Goal: Task Accomplishment & Management: Use online tool/utility

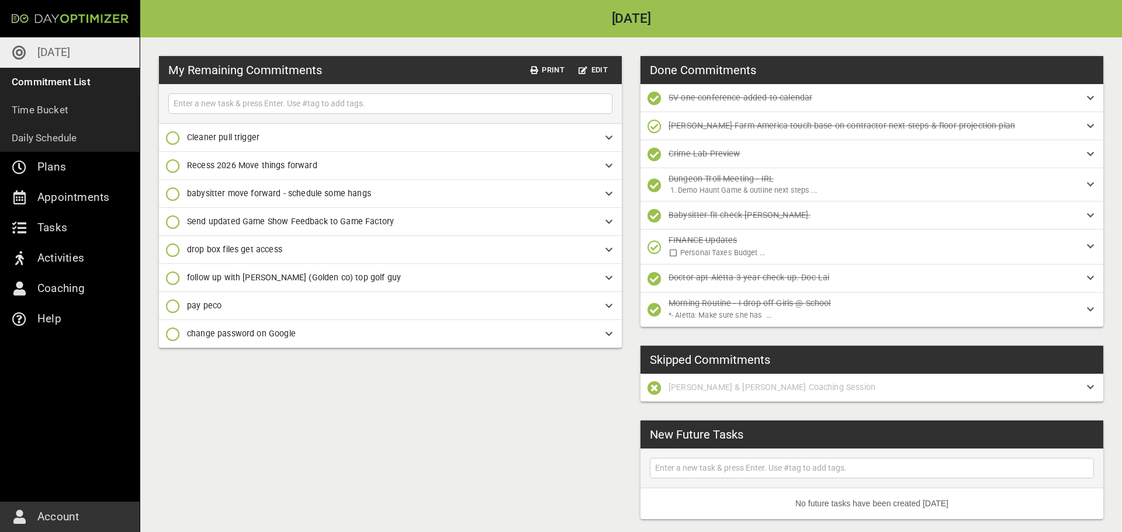
scroll to position [81, 0]
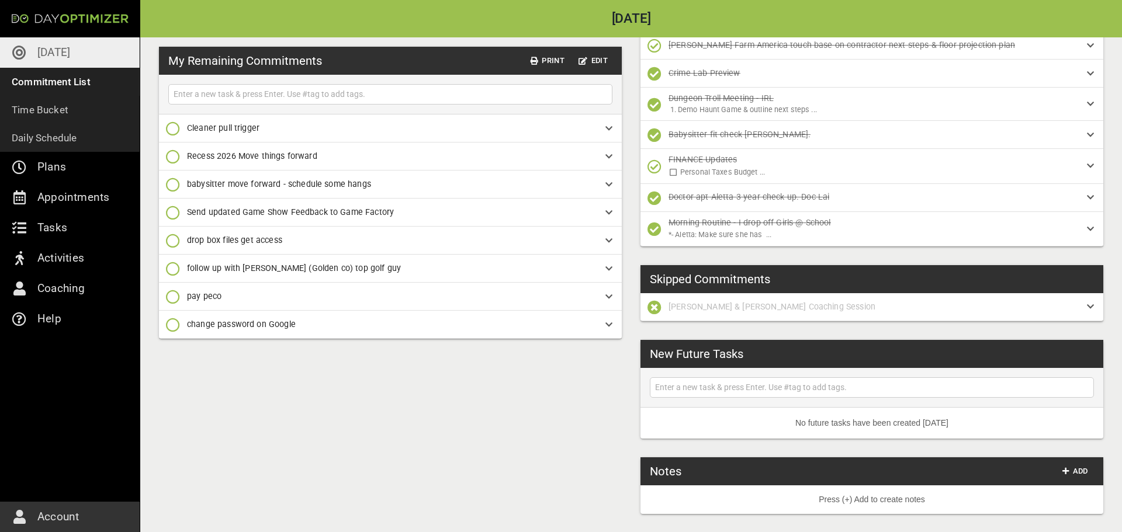
click at [178, 131] on icon "button" at bounding box center [173, 129] width 14 height 14
click at [212, 177] on p "Done [DATE]" at bounding box center [208, 177] width 47 height 12
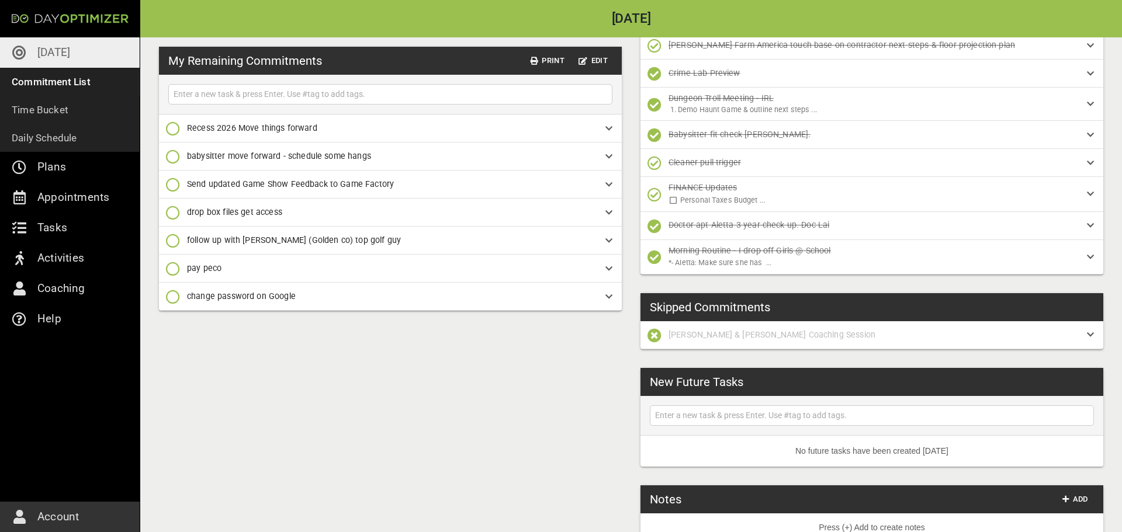
click at [173, 127] on icon "button" at bounding box center [173, 129] width 14 height 14
click at [59, 51] on p "[DATE]" at bounding box center [53, 52] width 33 height 19
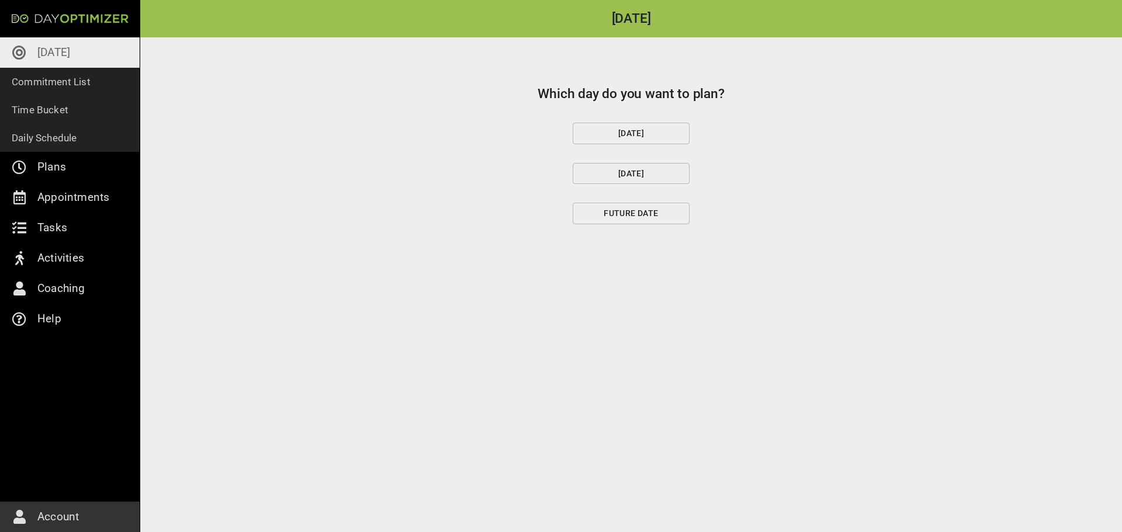
click at [660, 134] on span "[DATE]" at bounding box center [630, 133] width 97 height 15
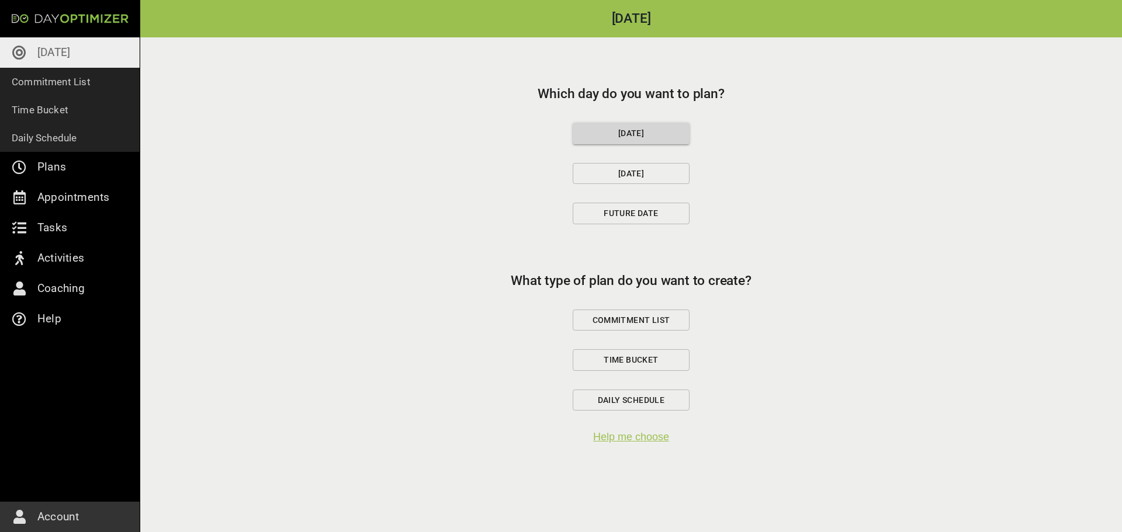
click at [643, 317] on span "Commitment List" at bounding box center [630, 320] width 97 height 15
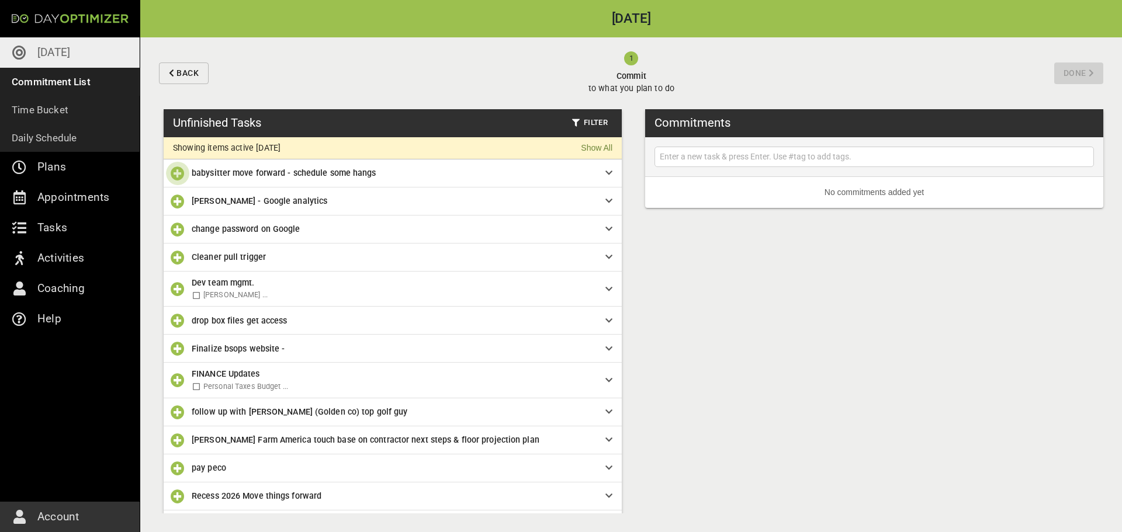
click at [178, 173] on icon "button" at bounding box center [178, 174] width 14 height 14
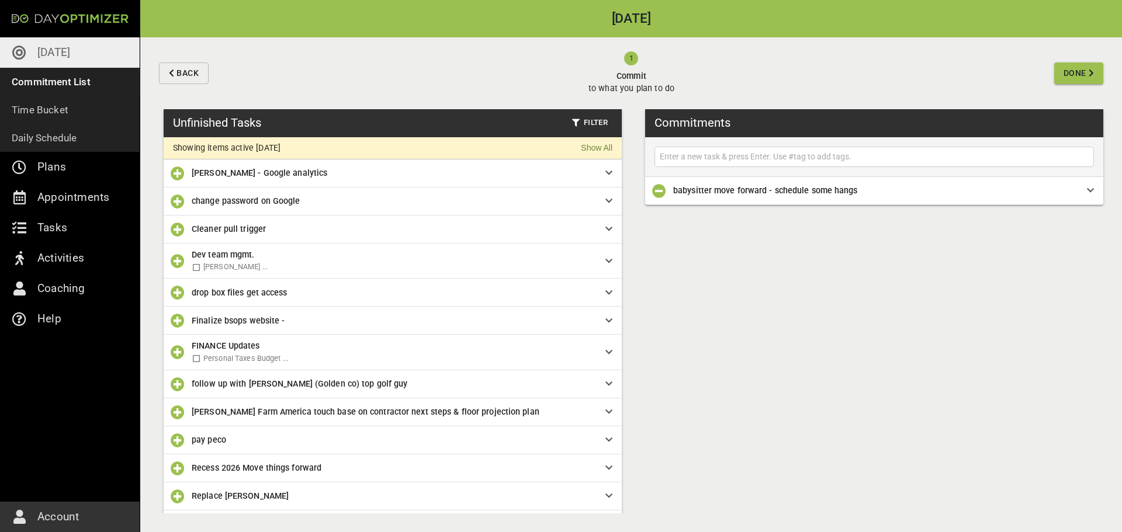
click at [178, 320] on icon "button" at bounding box center [178, 321] width 14 height 14
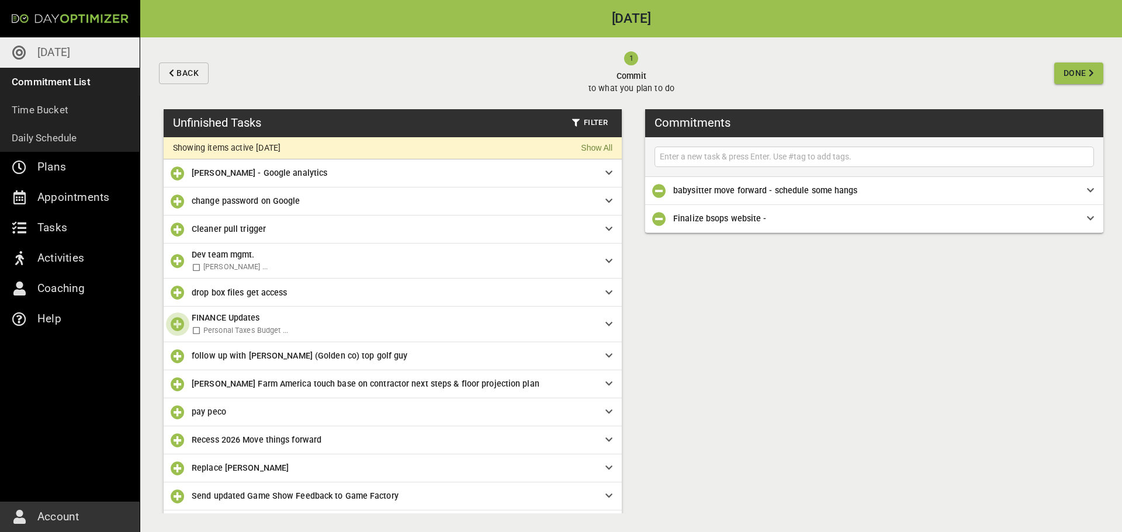
click at [175, 326] on icon "button" at bounding box center [178, 324] width 14 height 14
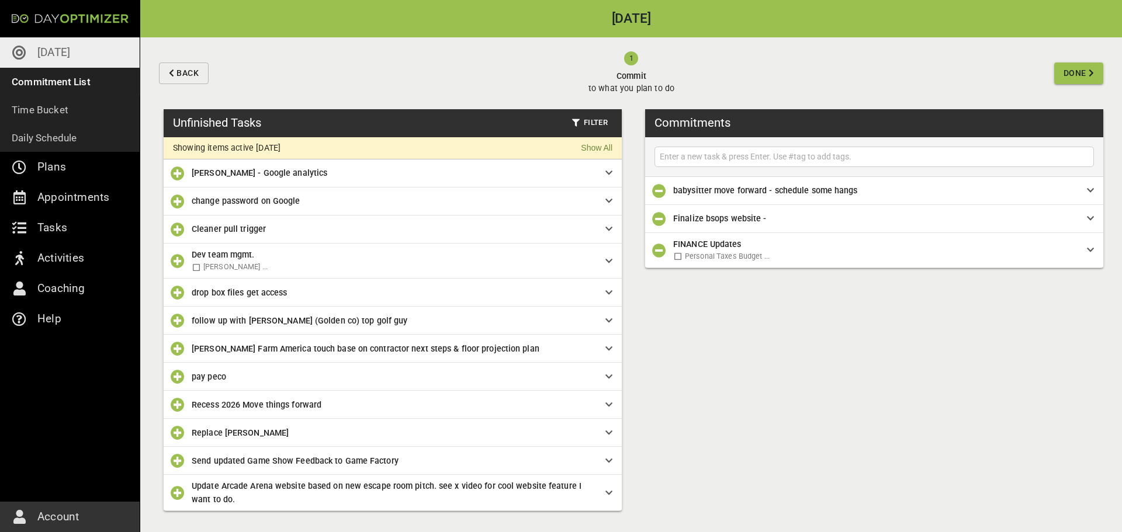
click at [177, 344] on icon "button" at bounding box center [178, 349] width 14 height 14
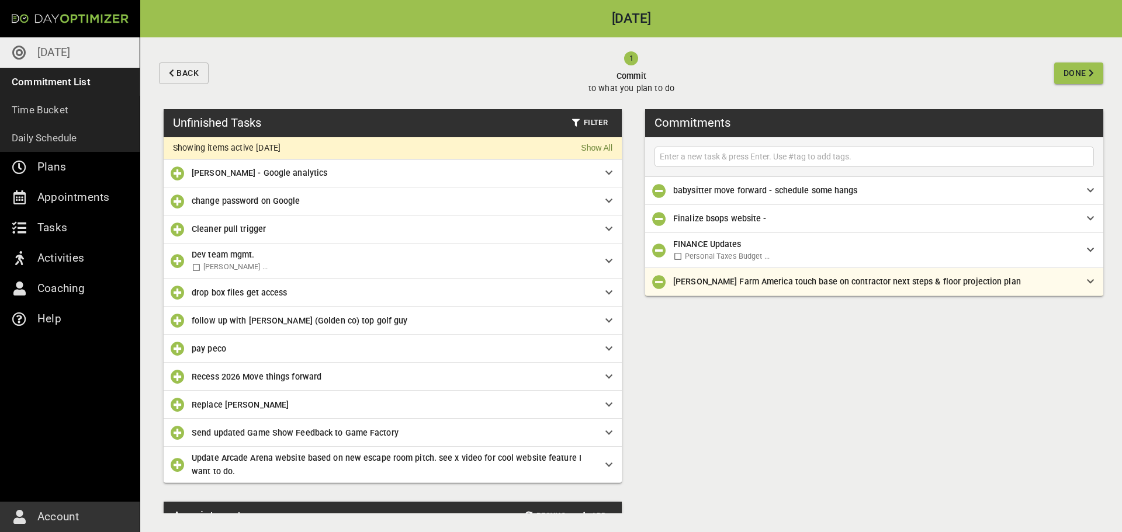
click at [172, 352] on icon "button" at bounding box center [178, 349] width 14 height 14
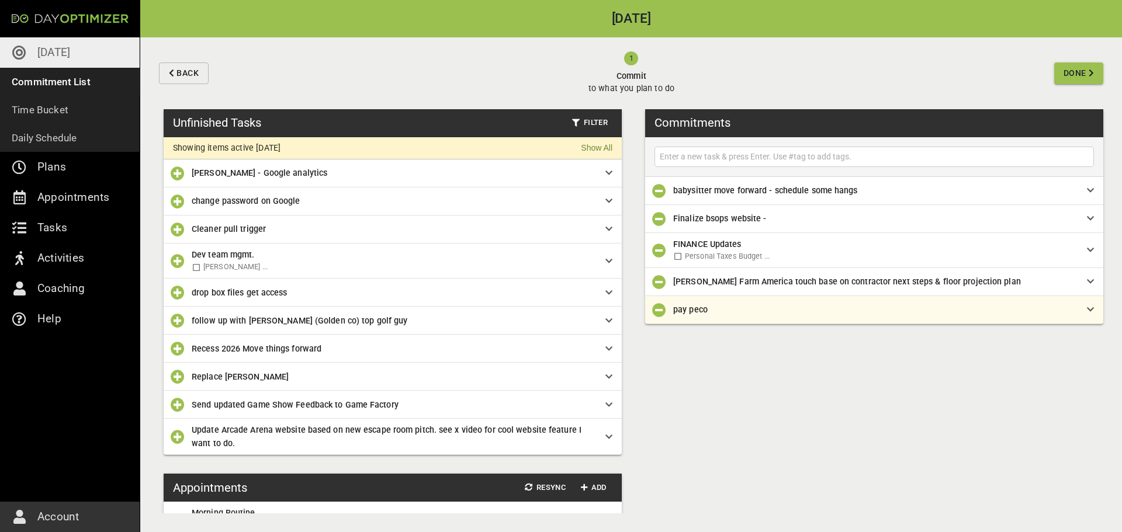
click at [174, 351] on icon "button" at bounding box center [178, 349] width 14 height 14
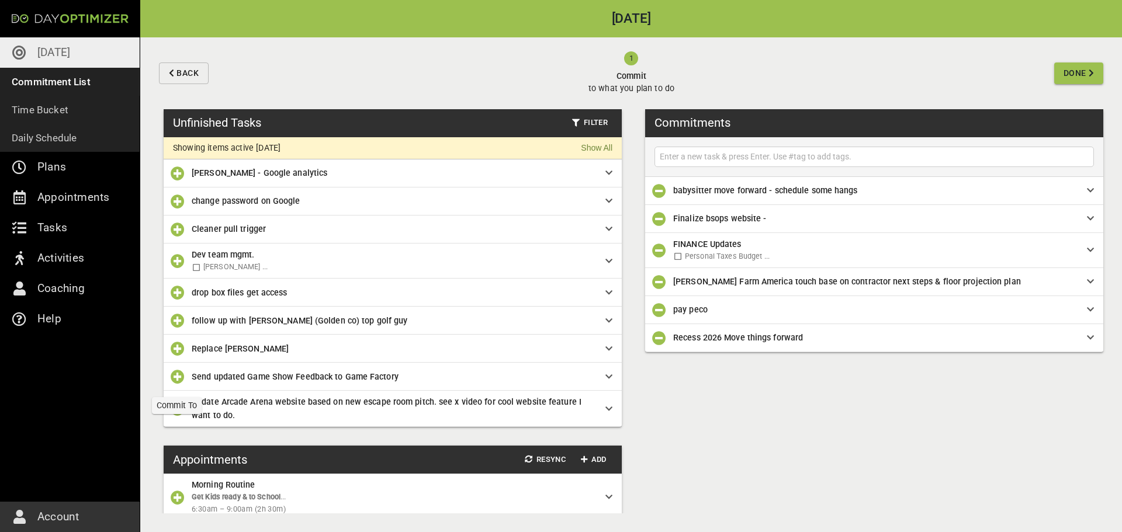
click at [175, 378] on icon "button" at bounding box center [178, 377] width 14 height 14
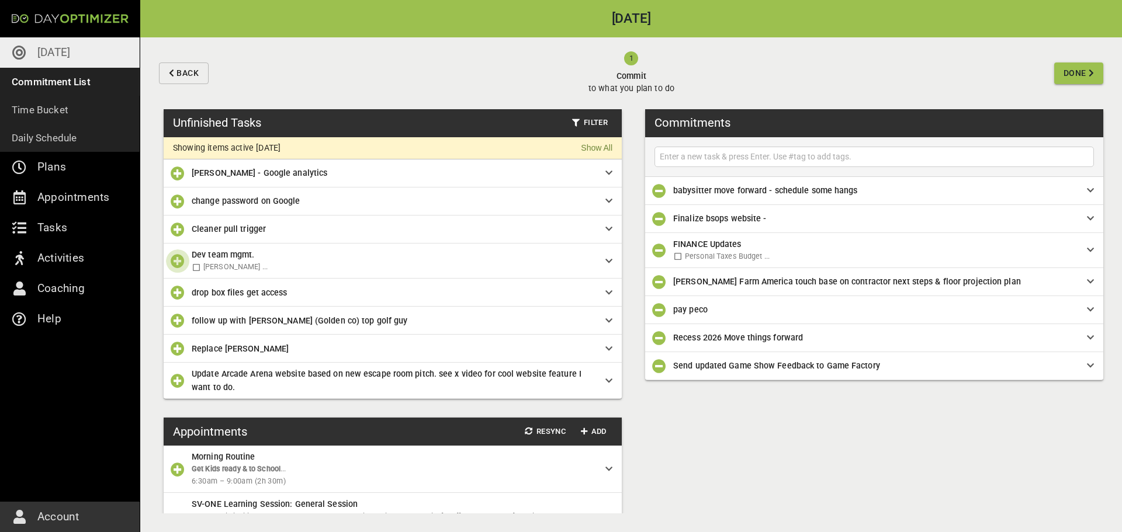
click at [180, 259] on icon "button" at bounding box center [178, 261] width 14 height 14
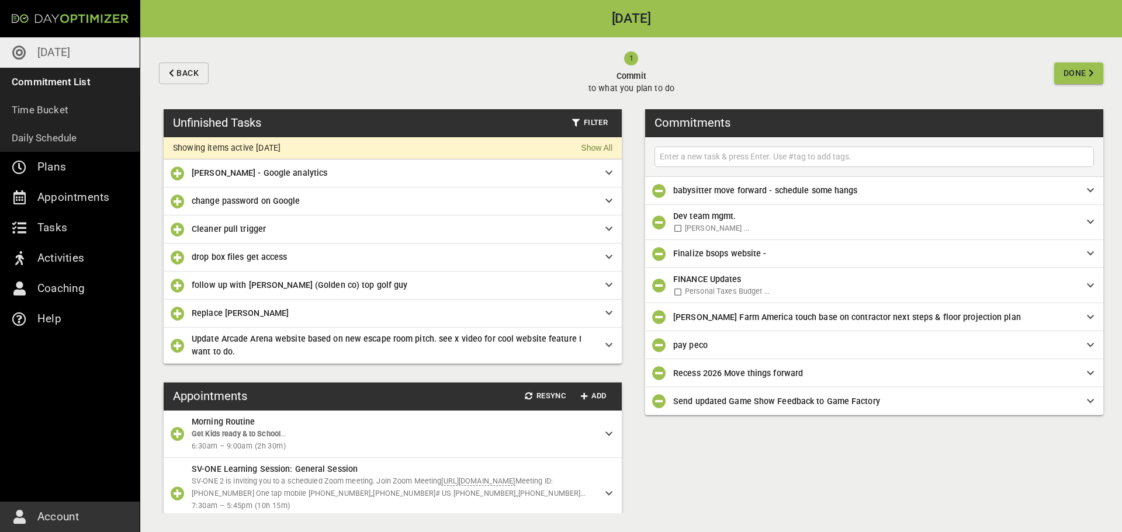
click at [181, 208] on icon "button" at bounding box center [178, 202] width 14 height 14
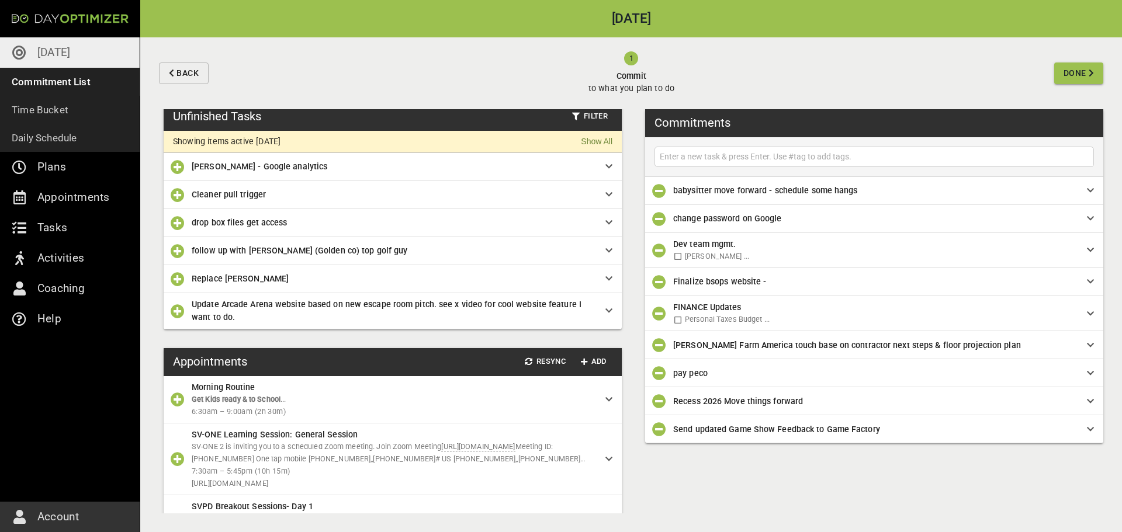
scroll to position [51, 0]
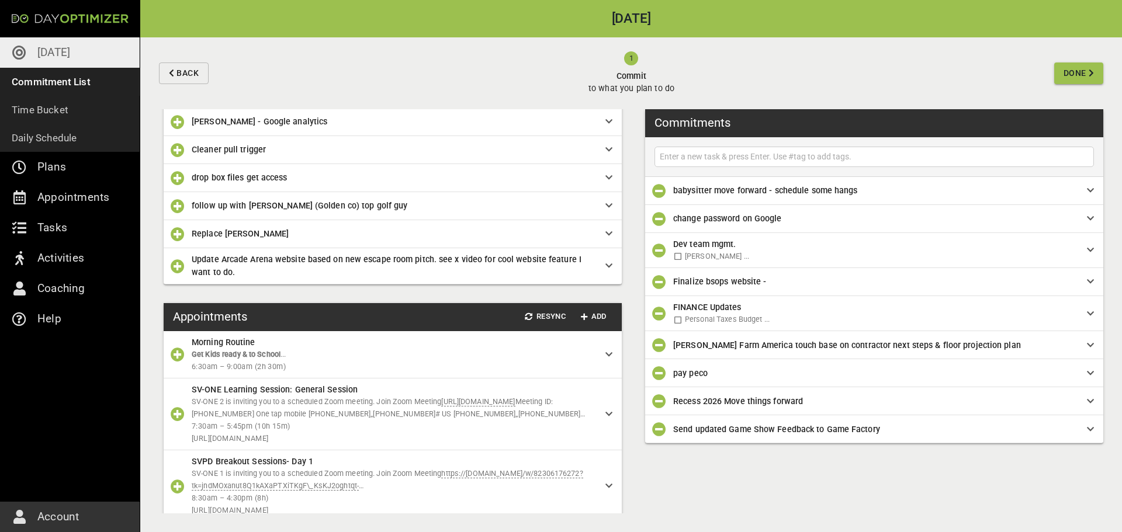
click at [173, 357] on icon "button" at bounding box center [178, 355] width 14 height 14
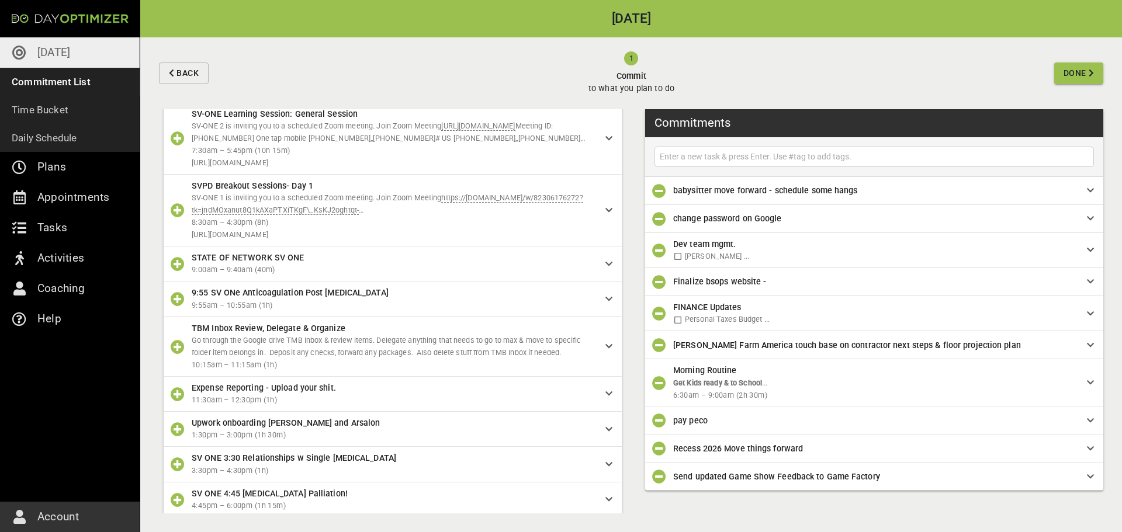
scroll to position [319, 0]
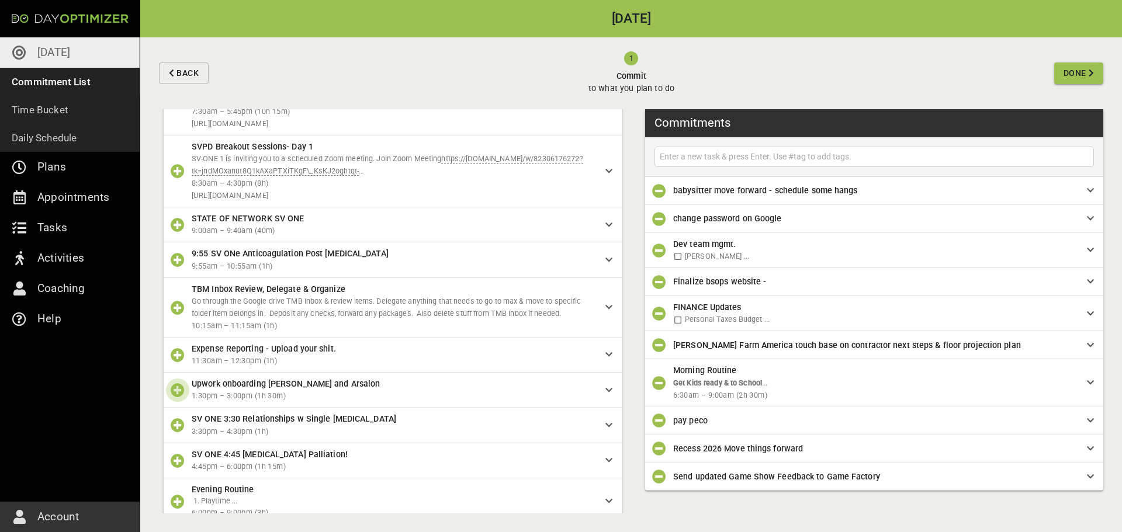
click at [182, 389] on icon "button" at bounding box center [178, 390] width 14 height 14
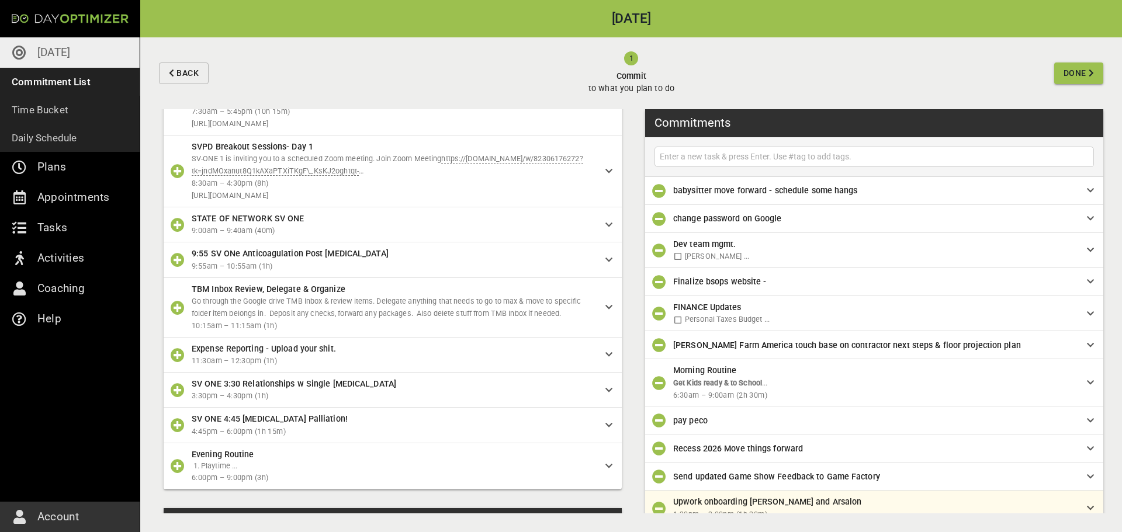
scroll to position [13, 0]
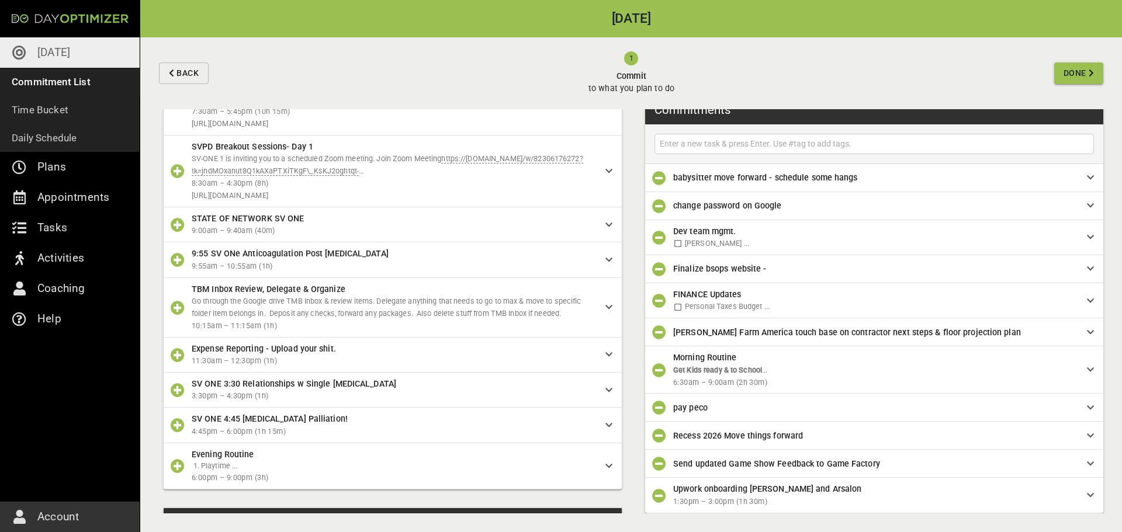
click at [178, 425] on icon "button" at bounding box center [178, 425] width 14 height 14
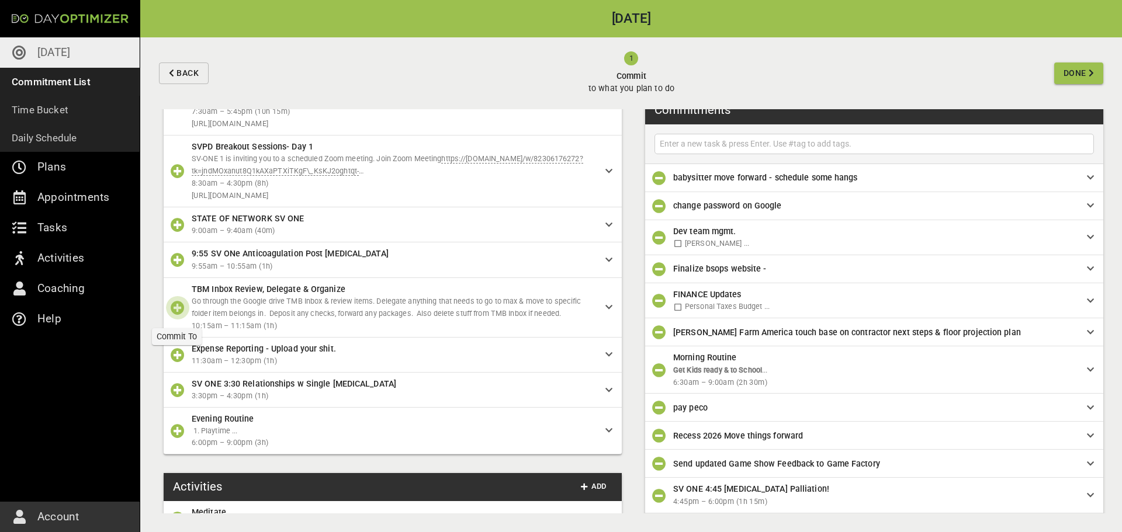
click at [180, 304] on icon "button" at bounding box center [178, 308] width 14 height 14
click at [1078, 70] on span "Done" at bounding box center [1074, 73] width 23 height 15
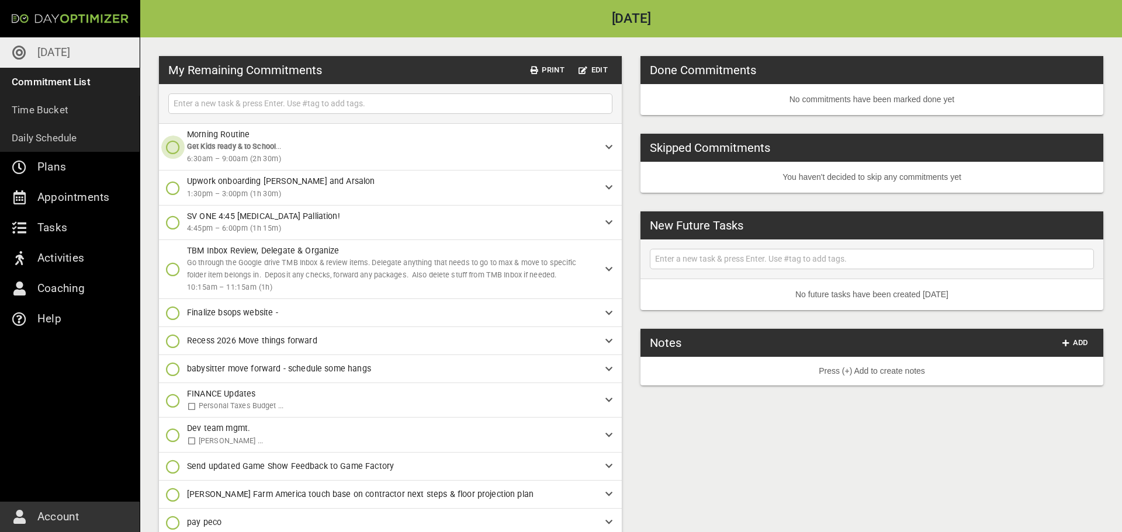
click at [179, 148] on icon "button" at bounding box center [173, 147] width 14 height 14
click at [185, 196] on p "Done" at bounding box center [195, 196] width 20 height 12
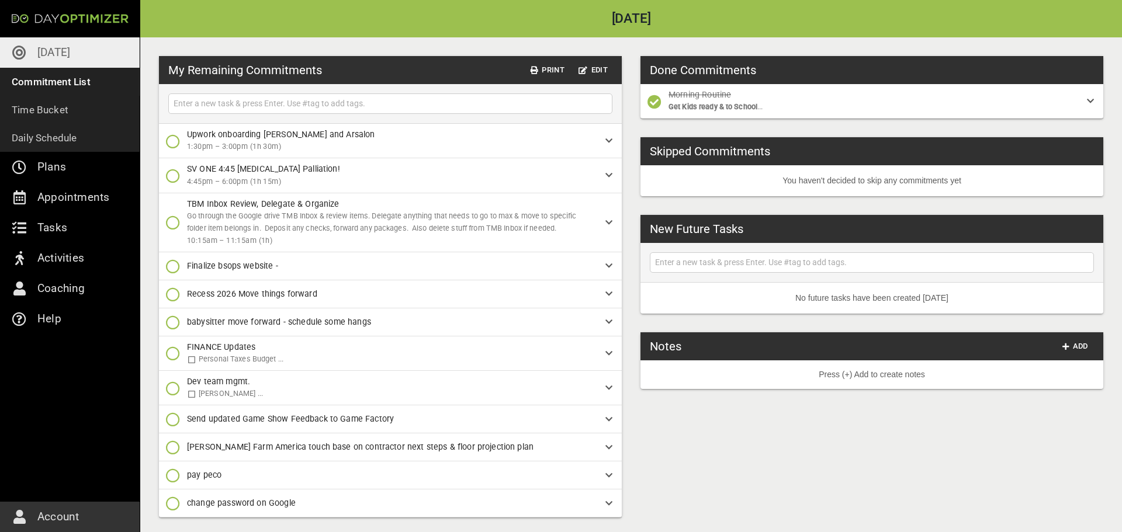
click at [169, 476] on icon "button" at bounding box center [173, 476] width 14 height 14
click at [186, 398] on p "Done Forever" at bounding box center [210, 403] width 51 height 12
